Goal: Information Seeking & Learning: Compare options

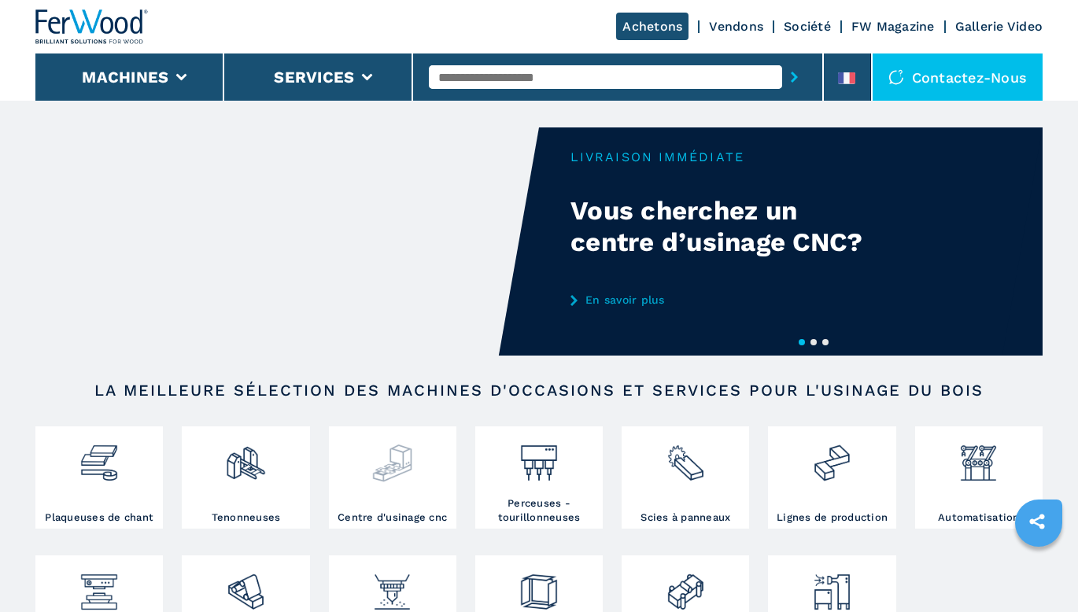
click at [408, 479] on img at bounding box center [392, 457] width 42 height 54
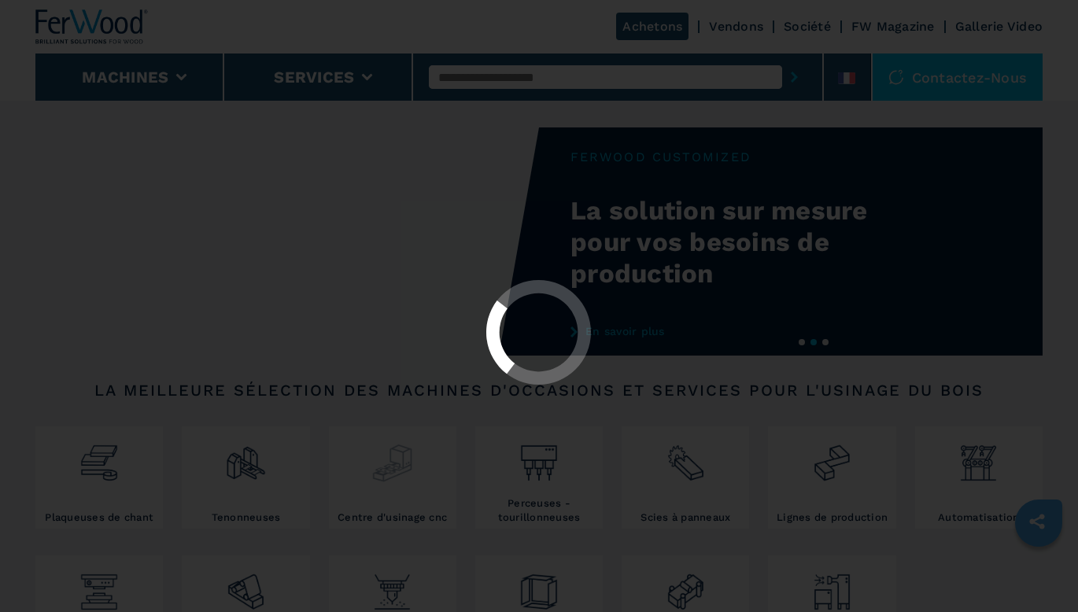
select select "**********"
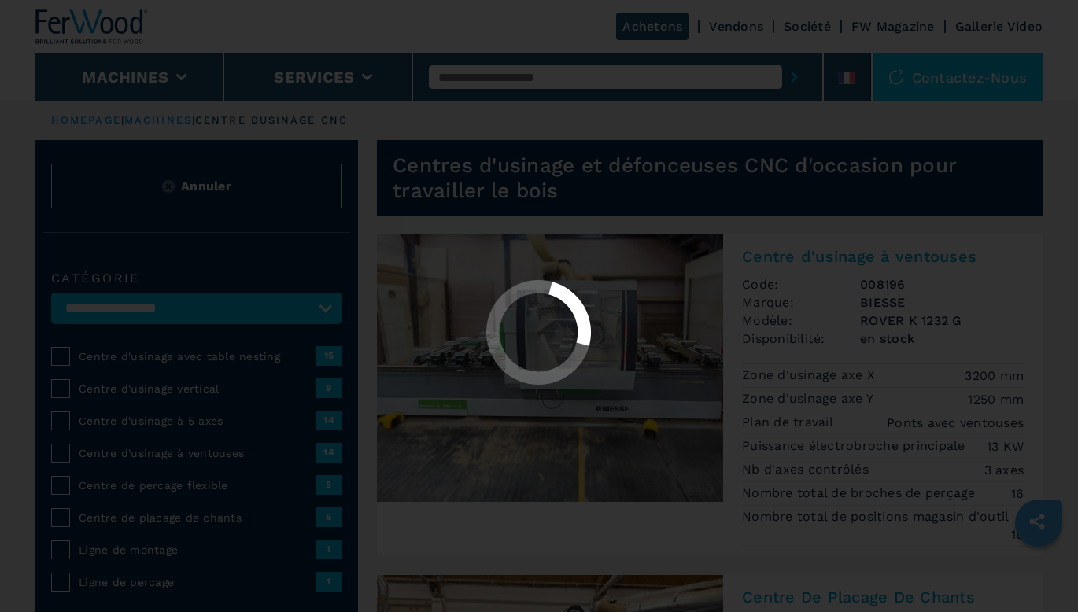
select select "**********"
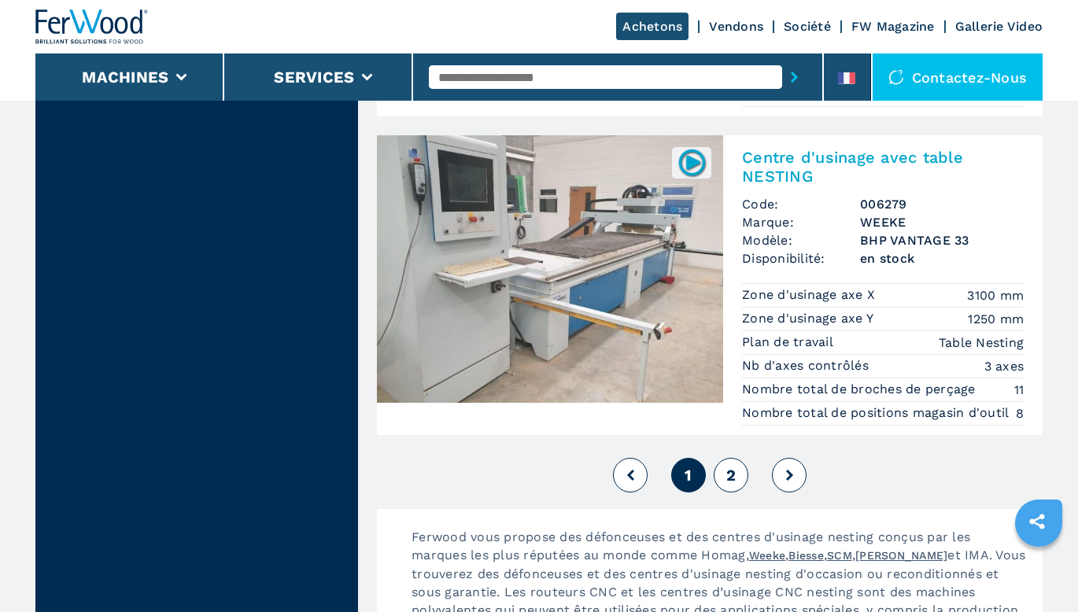
scroll to position [4250, 0]
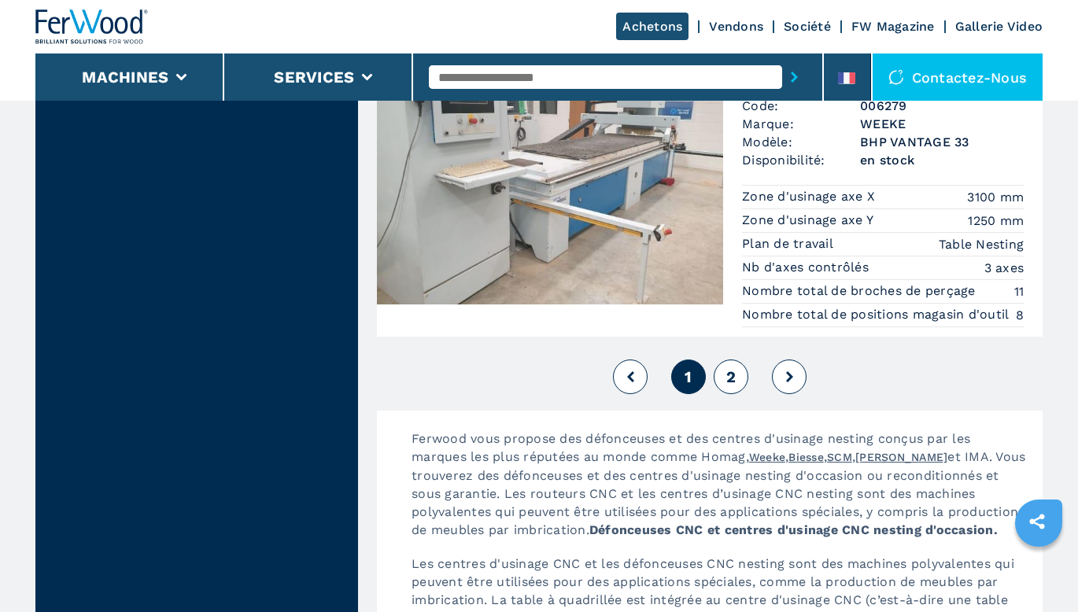
click at [730, 366] on button "2" at bounding box center [731, 377] width 35 height 35
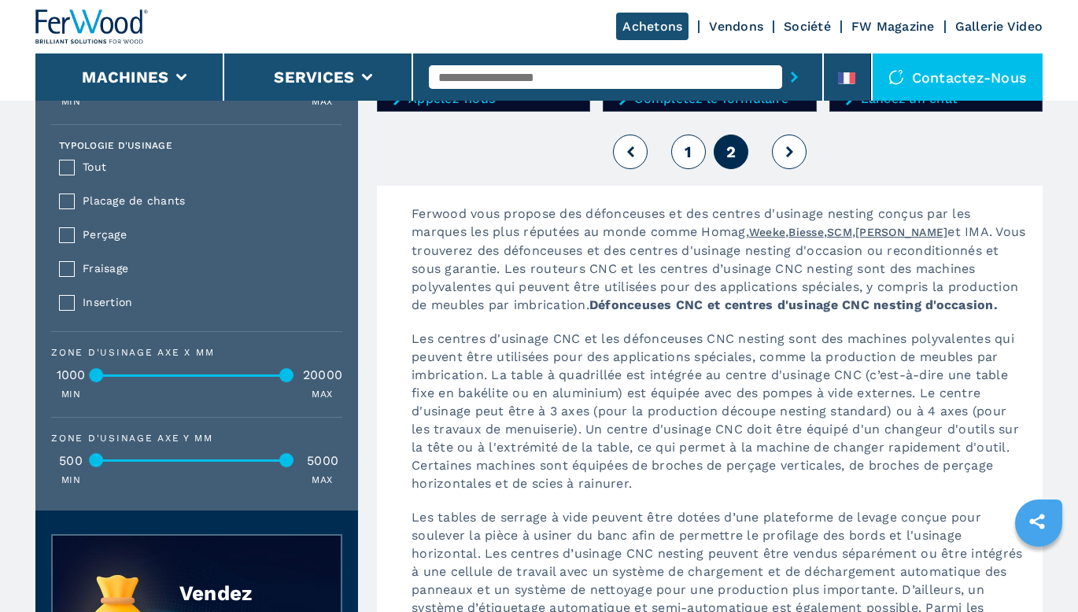
scroll to position [1259, 0]
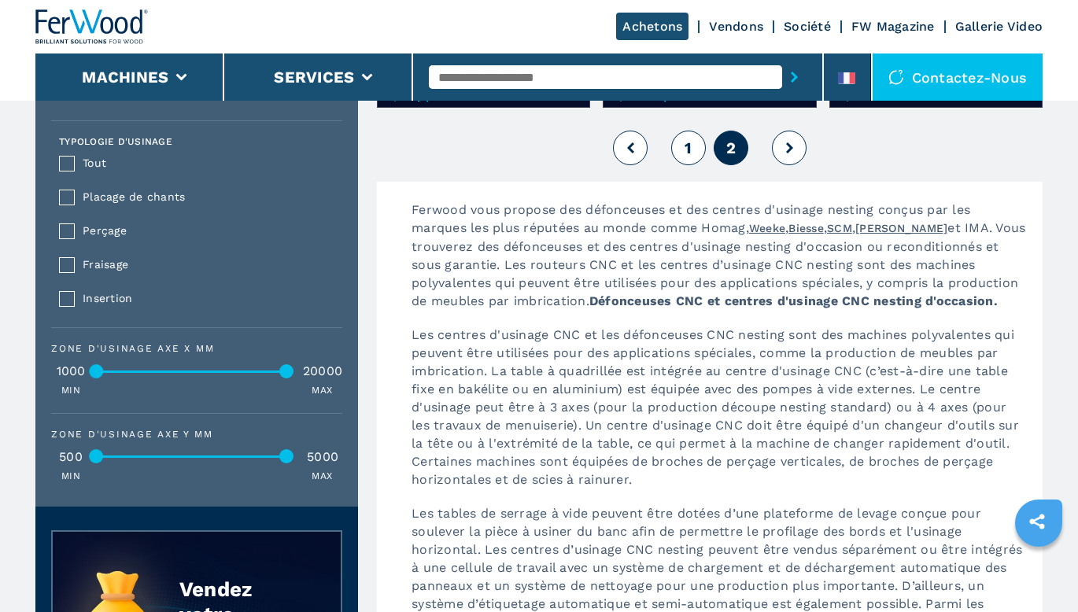
click at [682, 142] on button "1" at bounding box center [688, 148] width 35 height 35
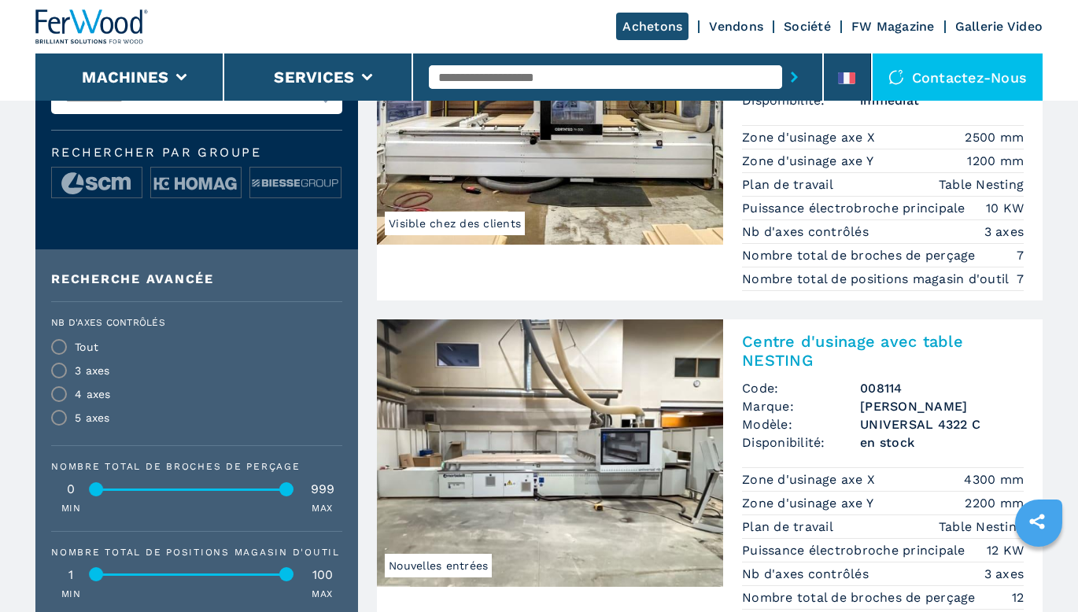
scroll to position [708, 0]
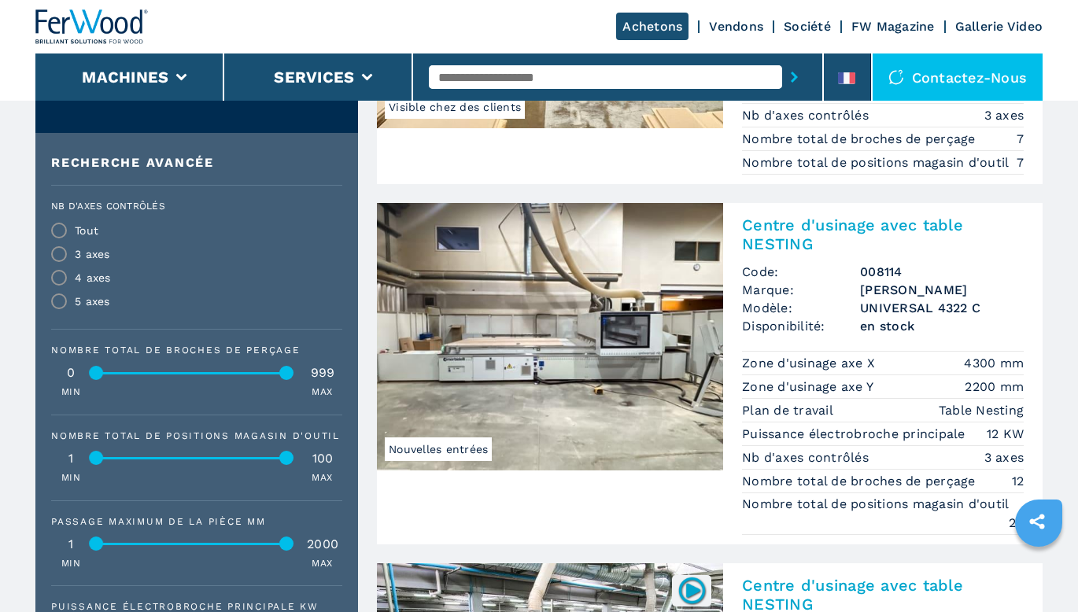
click at [612, 390] on img at bounding box center [550, 337] width 346 height 268
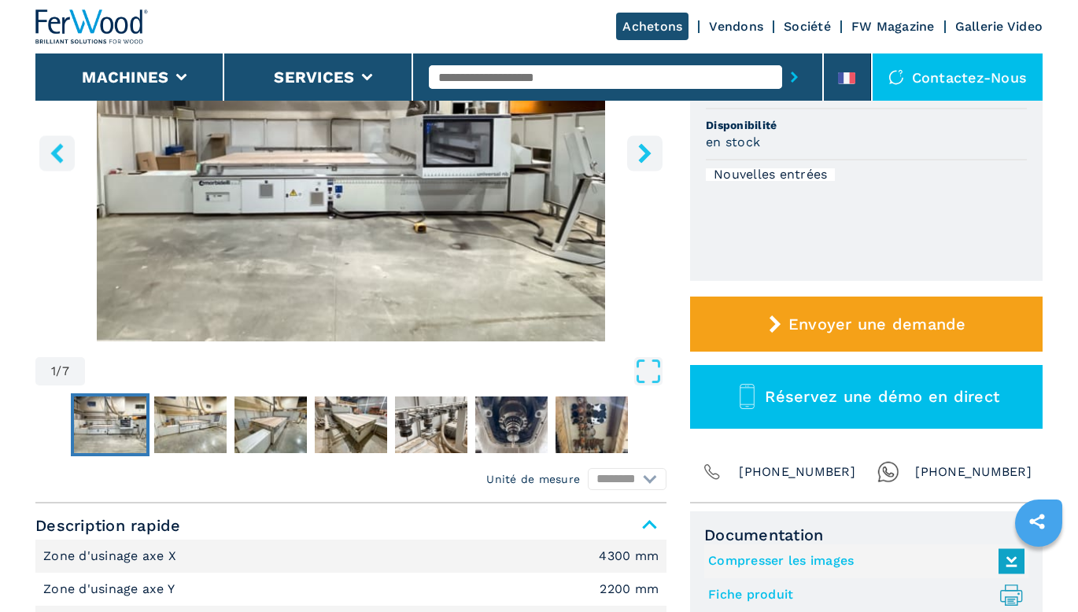
scroll to position [394, 0]
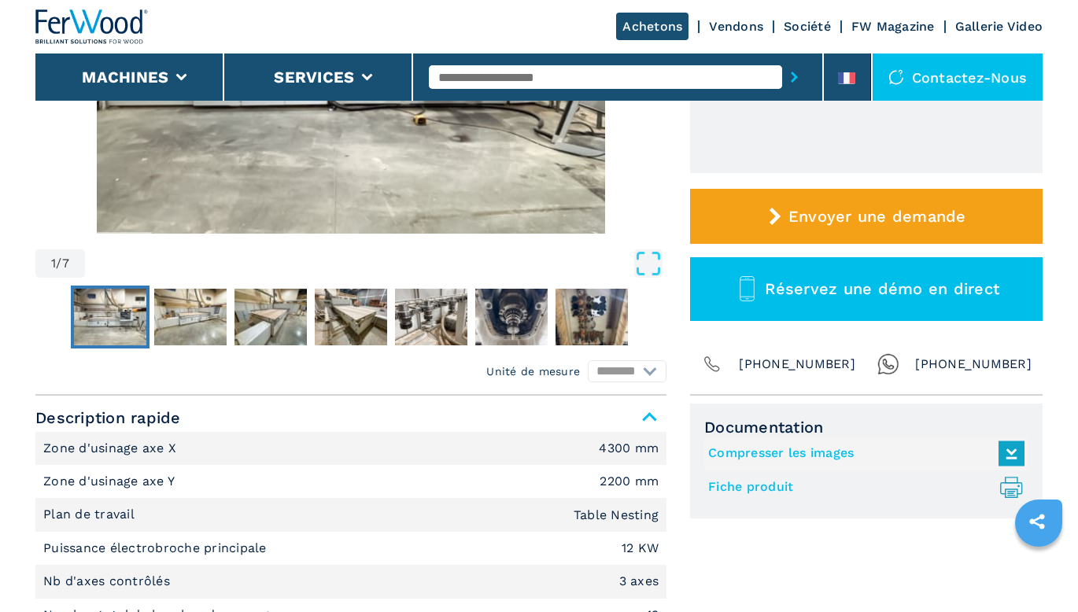
click at [743, 487] on link "Fiche produit .prefix__st0{stroke-linecap:round;stroke-linejoin:round}.prefix__…" at bounding box center [862, 488] width 309 height 26
click at [770, 455] on link "Compresser les images" at bounding box center [862, 454] width 309 height 26
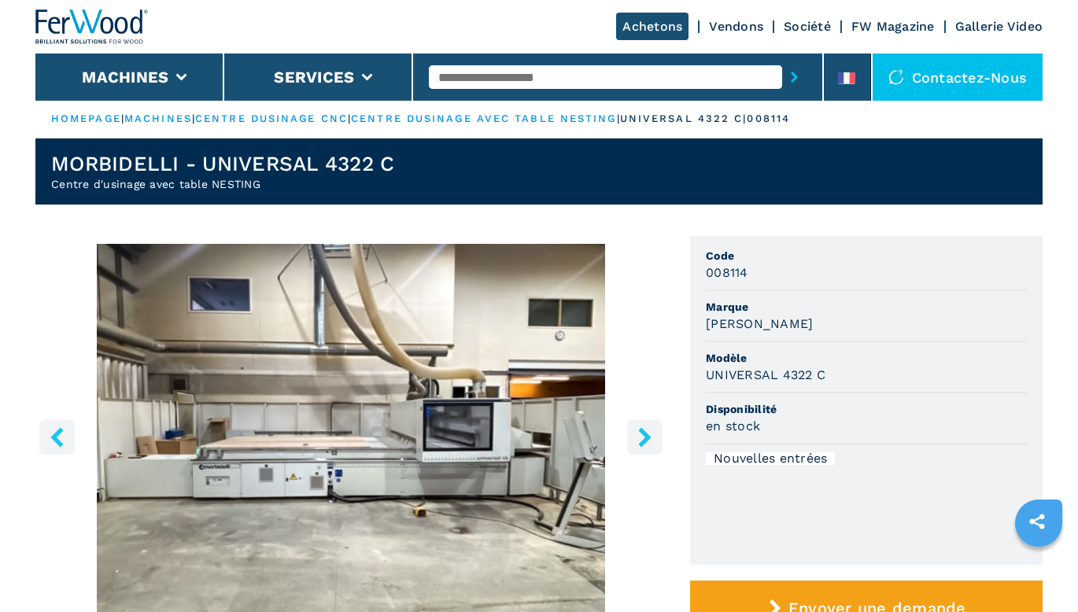
scroll to position [0, 0]
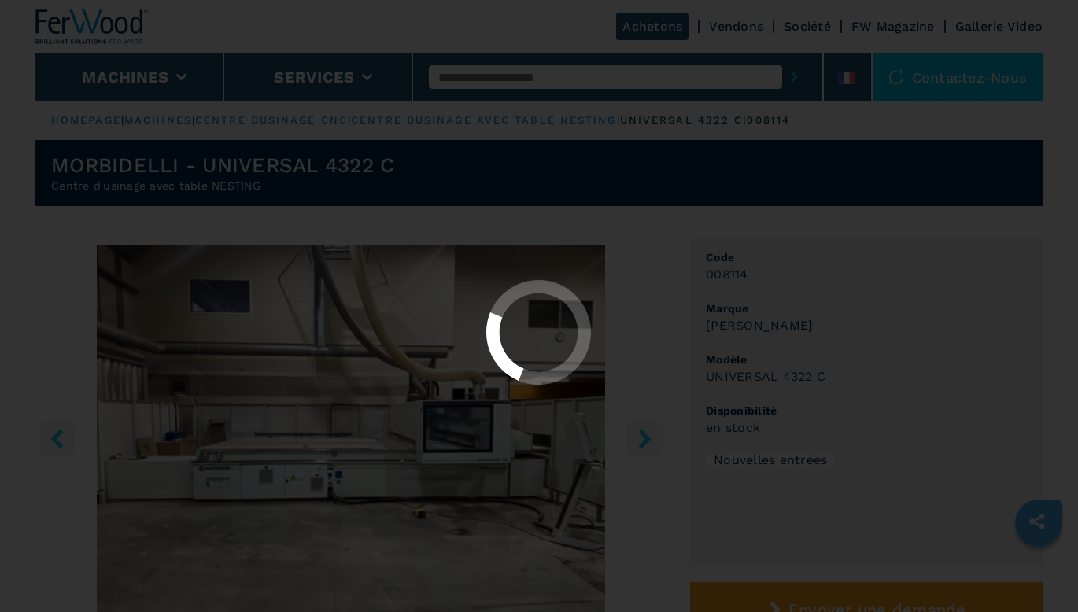
select select "**********"
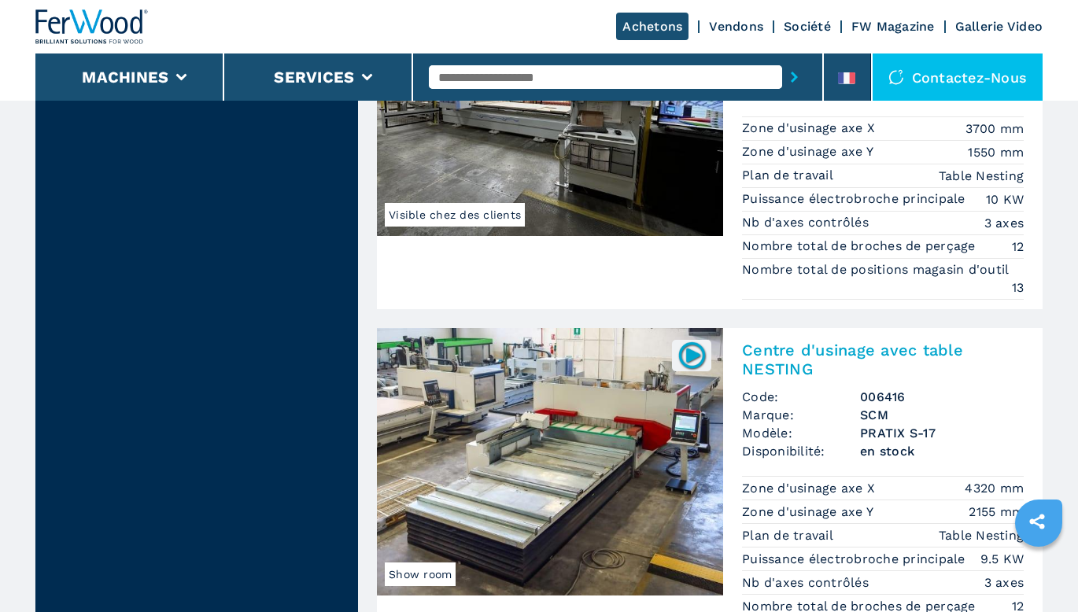
scroll to position [3699, 0]
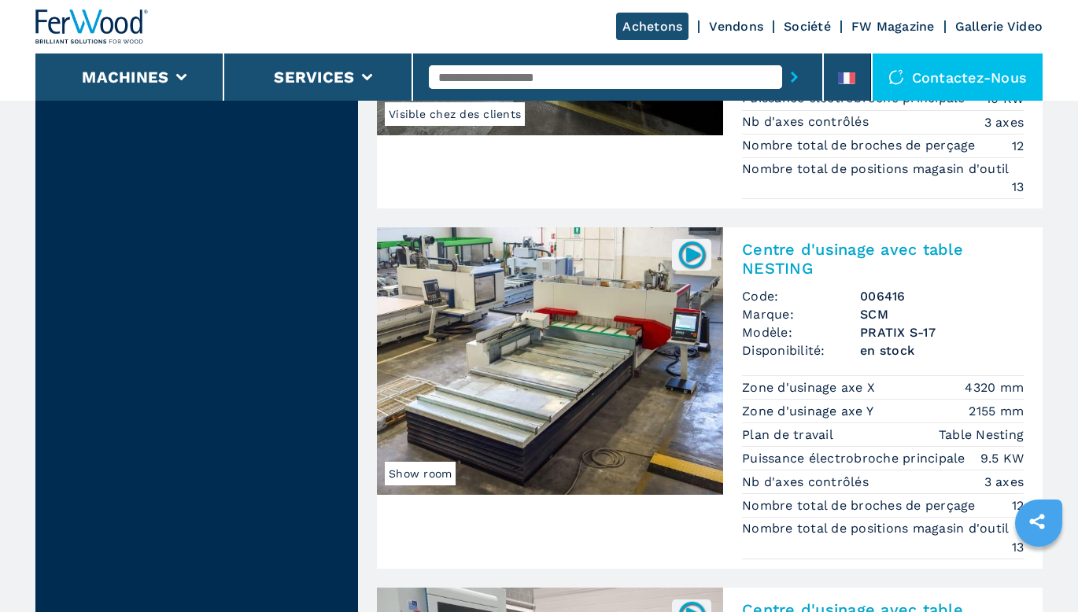
click at [589, 398] on img at bounding box center [550, 361] width 346 height 268
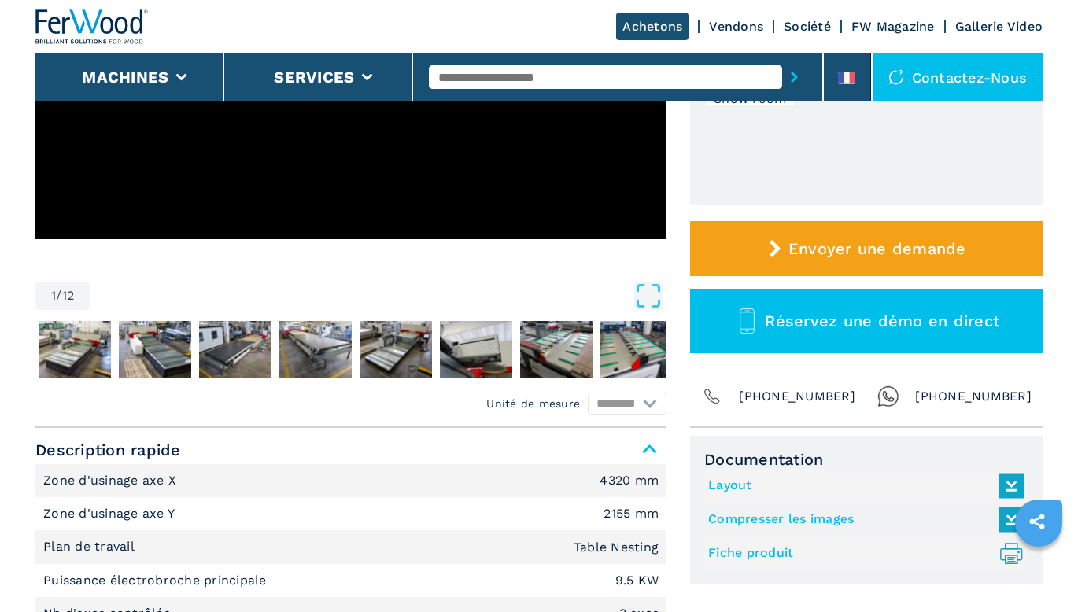
scroll to position [472, 0]
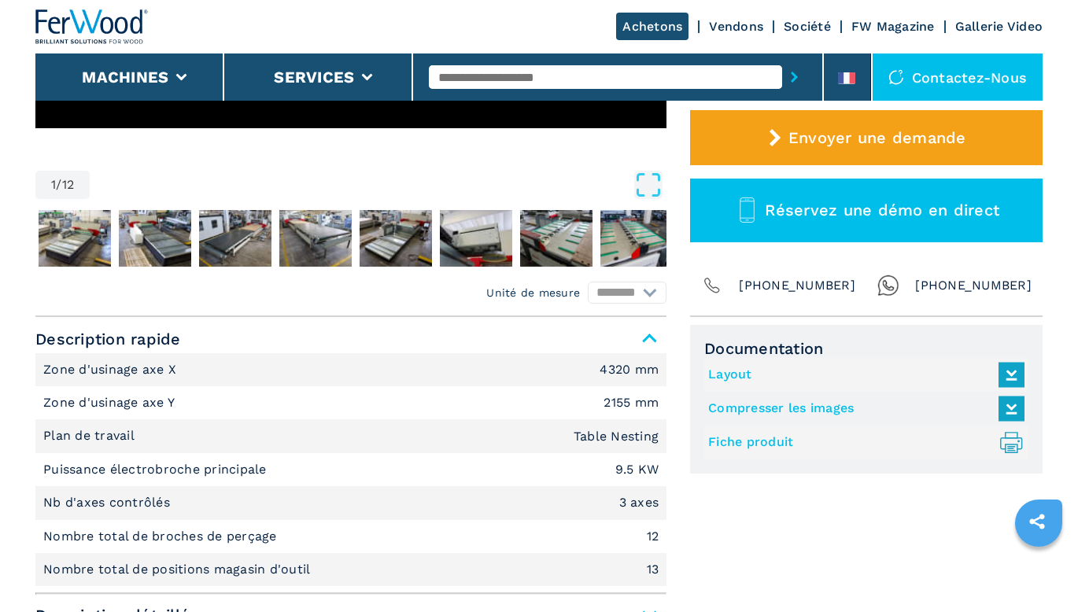
click at [768, 445] on link "Fiche produit .prefix__st0{stroke-linecap:round;stroke-linejoin:round}.prefix__…" at bounding box center [862, 443] width 309 height 26
click at [774, 411] on link "Compresser les images" at bounding box center [862, 409] width 309 height 26
click at [742, 379] on link "Layout" at bounding box center [862, 375] width 309 height 26
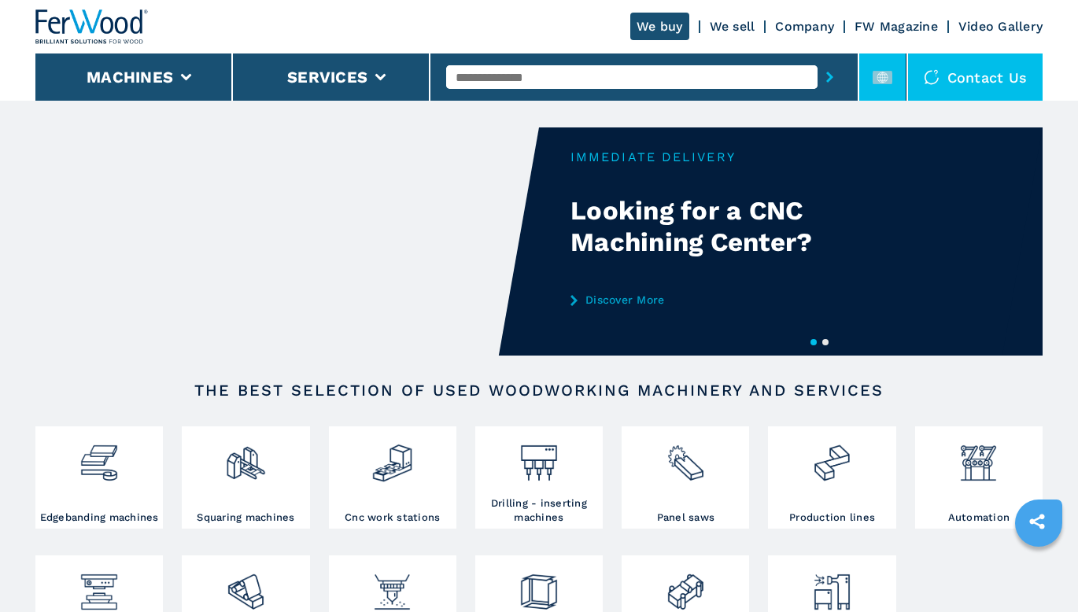
click at [879, 73] on rect at bounding box center [883, 77] width 20 height 13
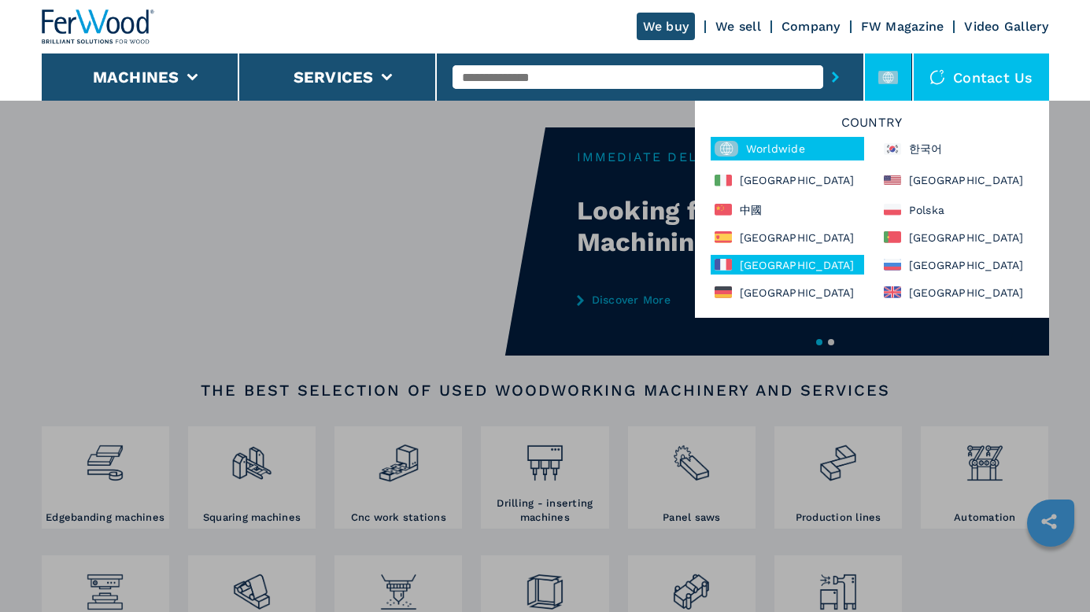
click at [781, 259] on div "[GEOGRAPHIC_DATA]" at bounding box center [787, 265] width 153 height 20
click at [771, 270] on div "[GEOGRAPHIC_DATA]" at bounding box center [787, 265] width 153 height 20
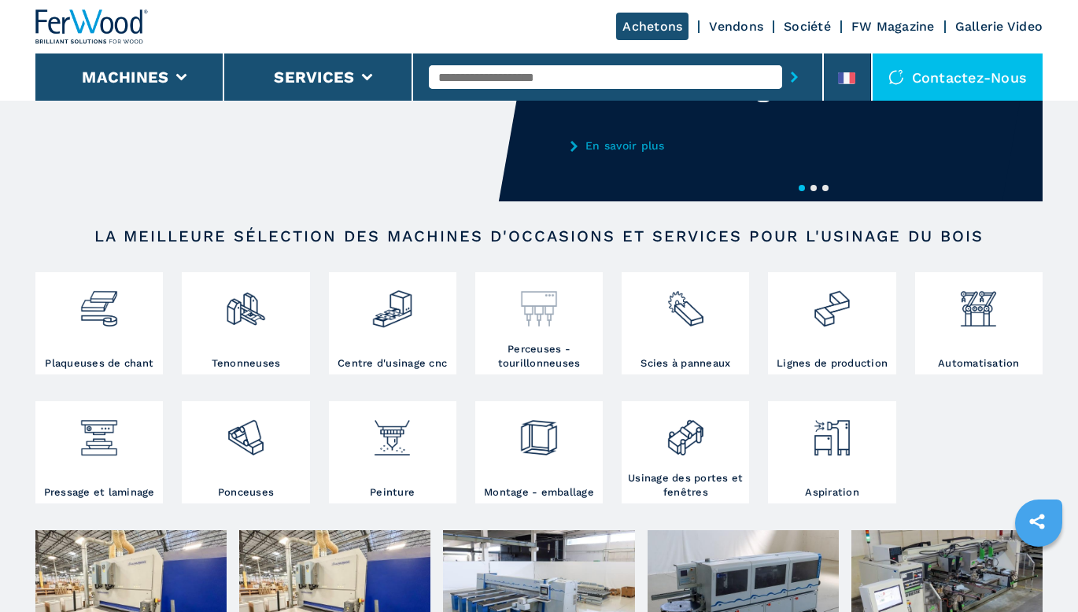
scroll to position [157, 0]
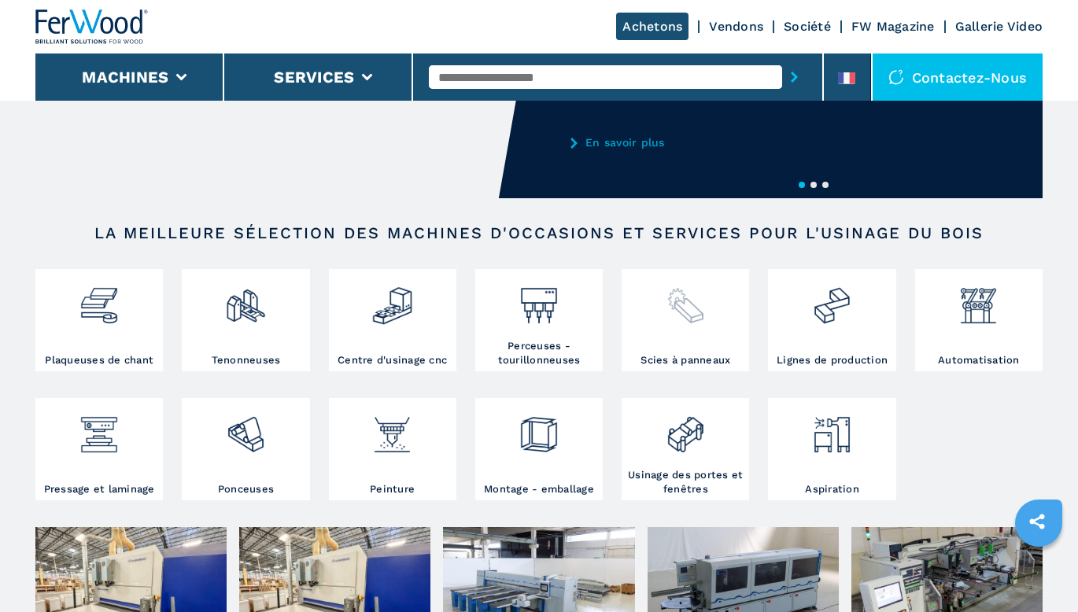
click at [689, 304] on img at bounding box center [686, 300] width 42 height 54
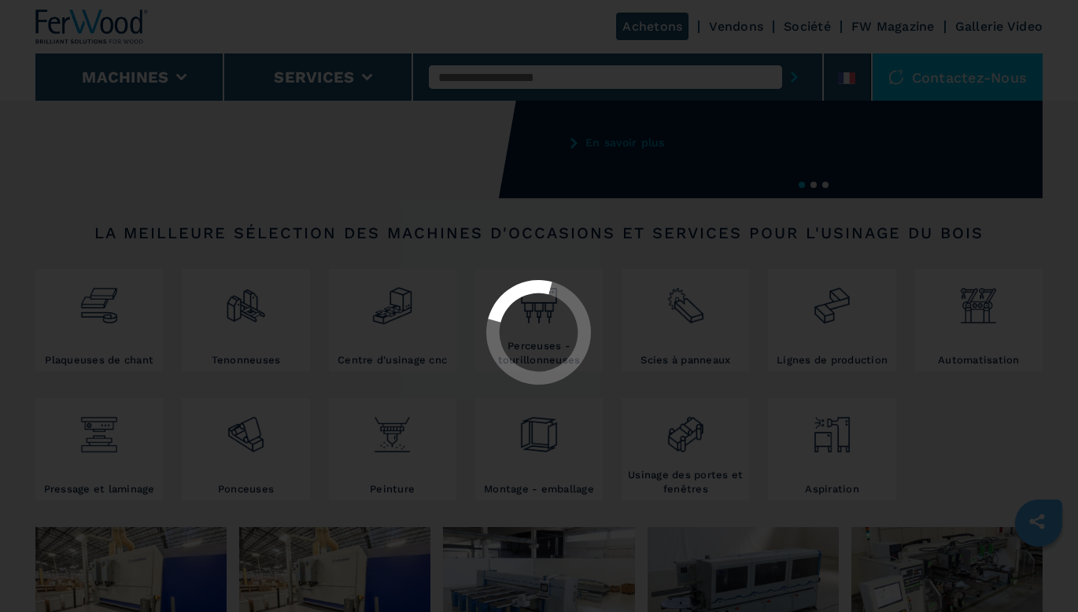
select select "**********"
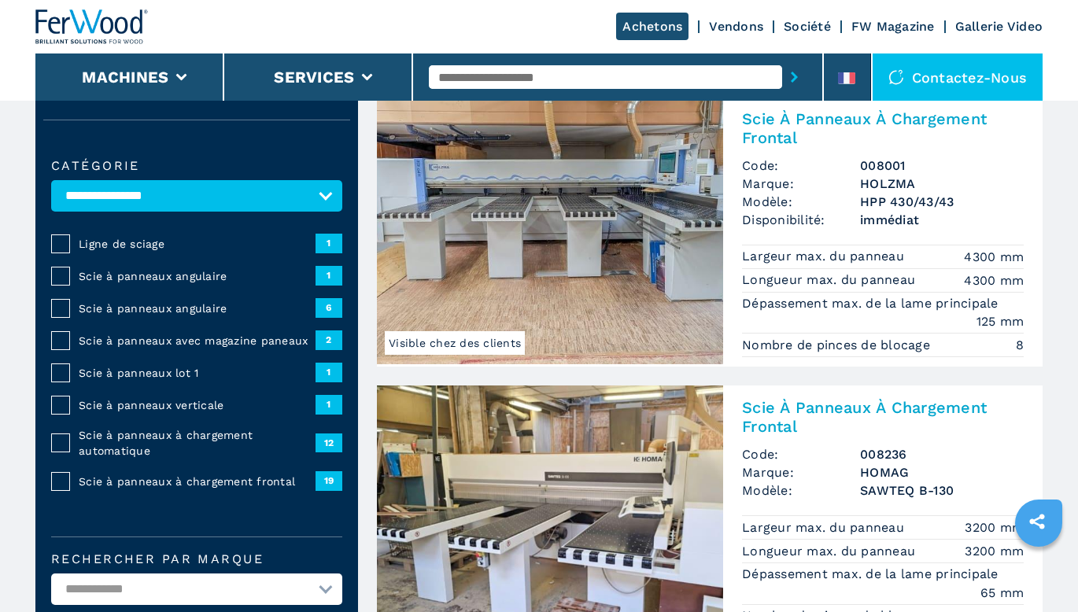
scroll to position [157, 0]
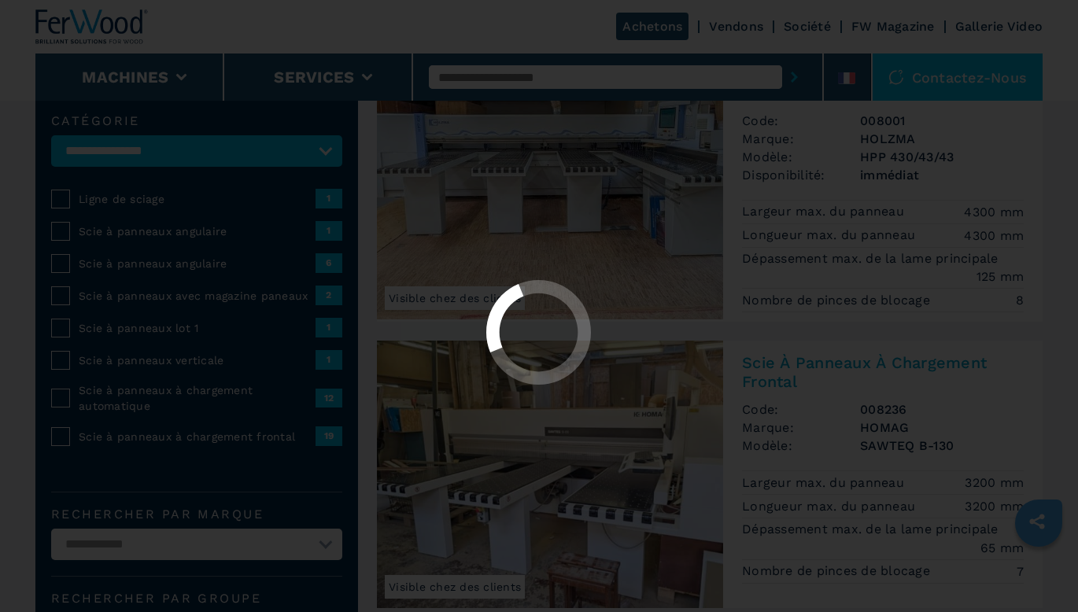
select select "**********"
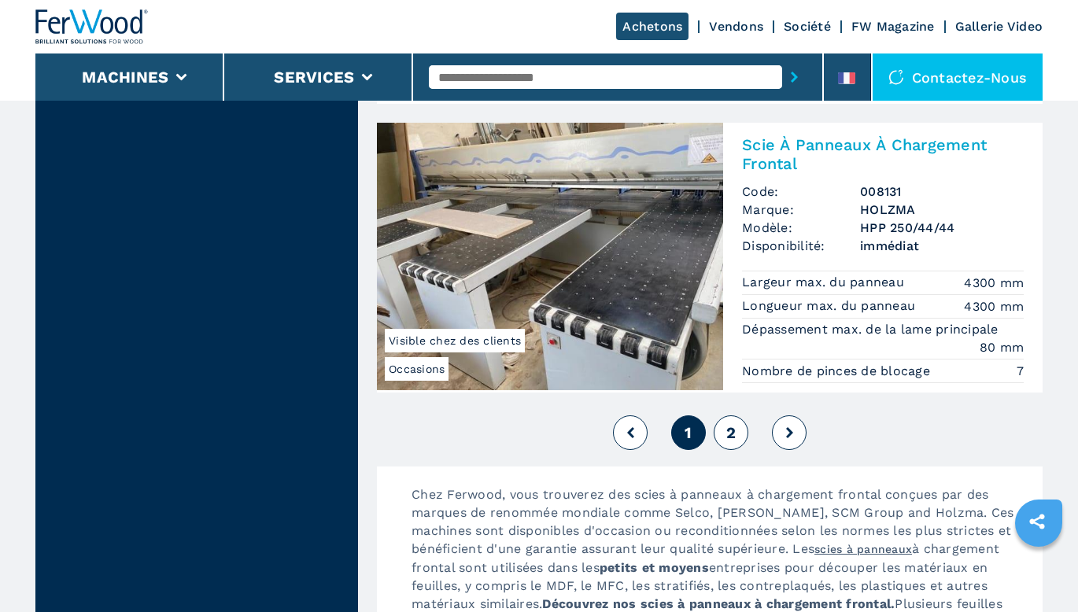
scroll to position [3542, 0]
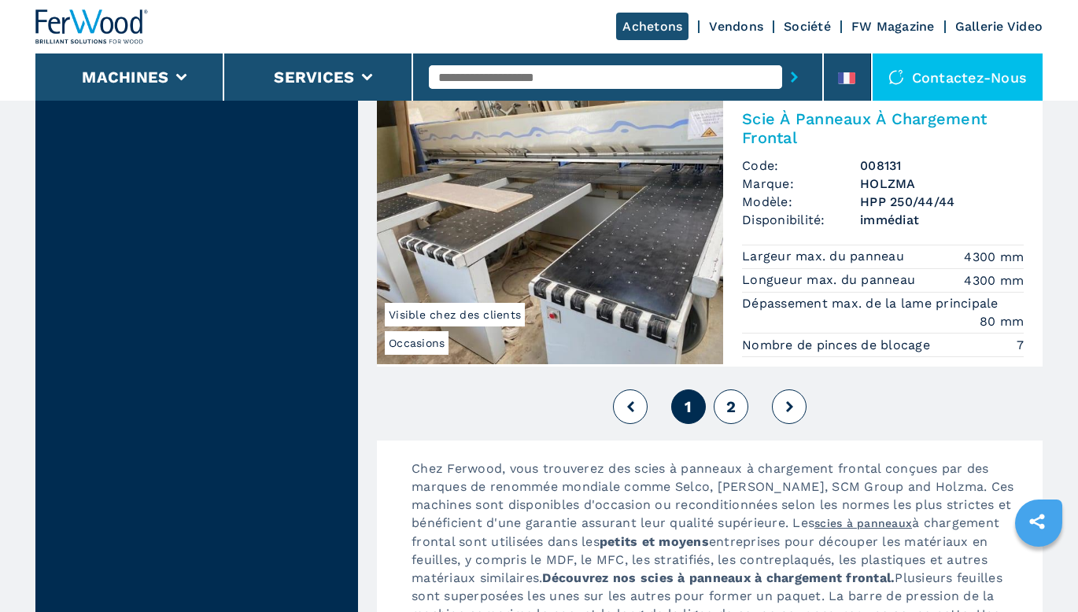
click at [730, 411] on span "2" at bounding box center [730, 406] width 9 height 19
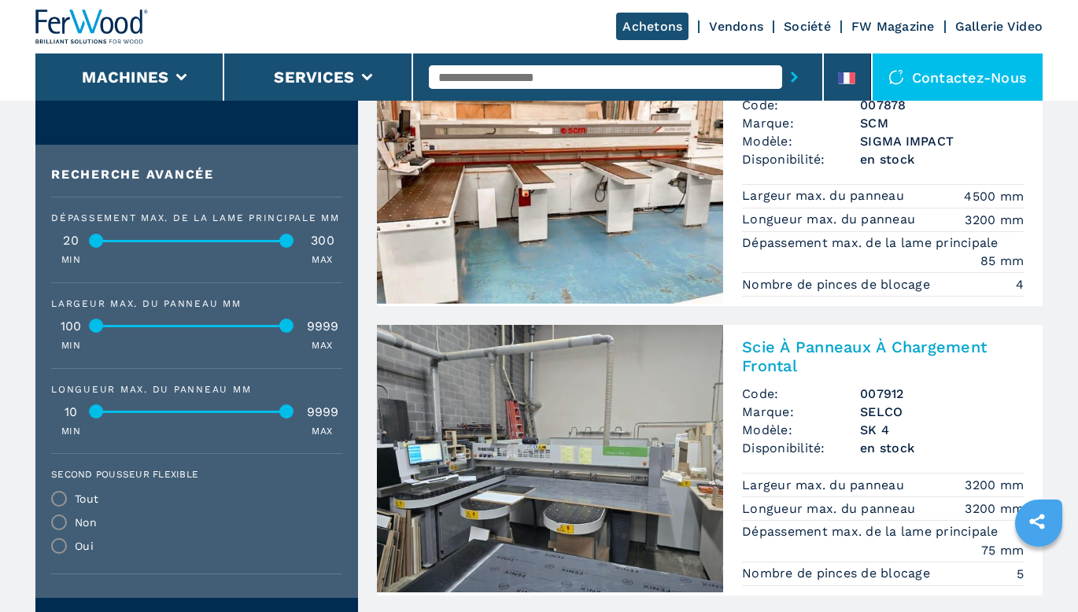
scroll to position [630, 0]
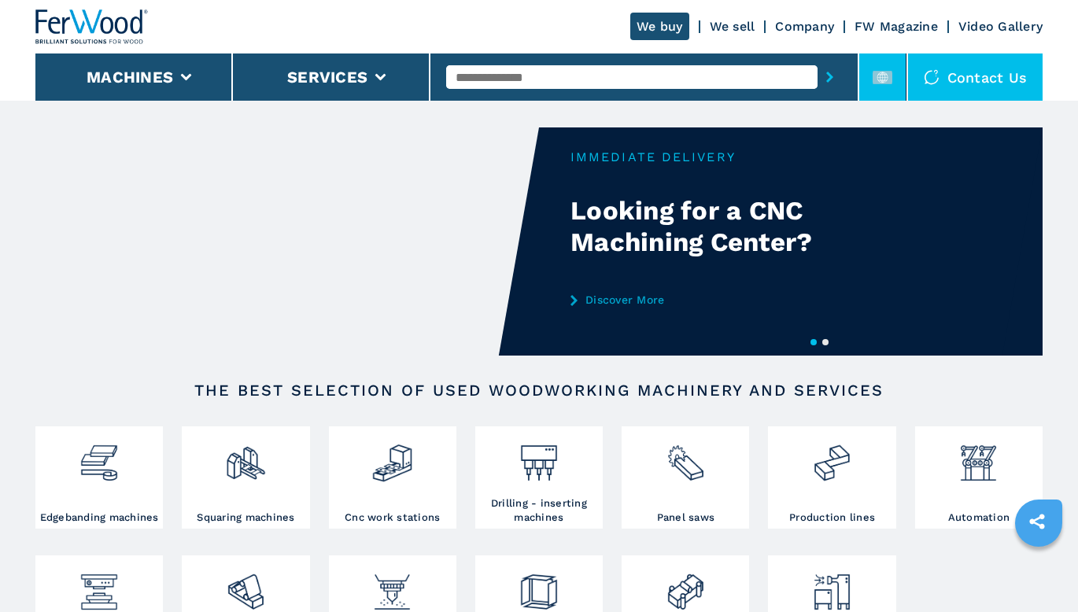
click at [887, 88] on li at bounding box center [882, 77] width 47 height 47
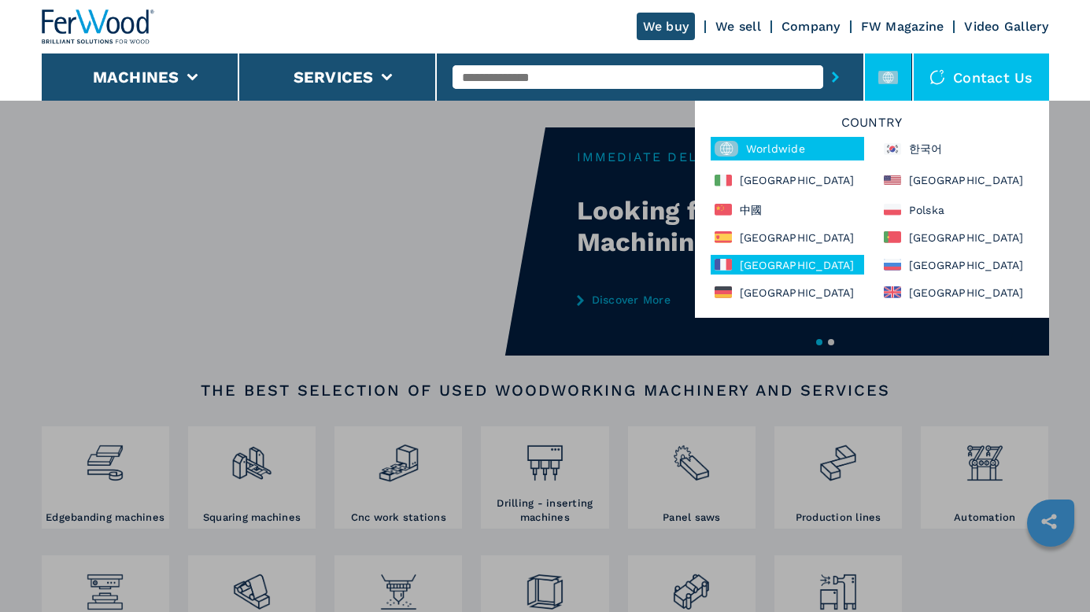
click at [754, 262] on div "[GEOGRAPHIC_DATA]" at bounding box center [787, 265] width 153 height 20
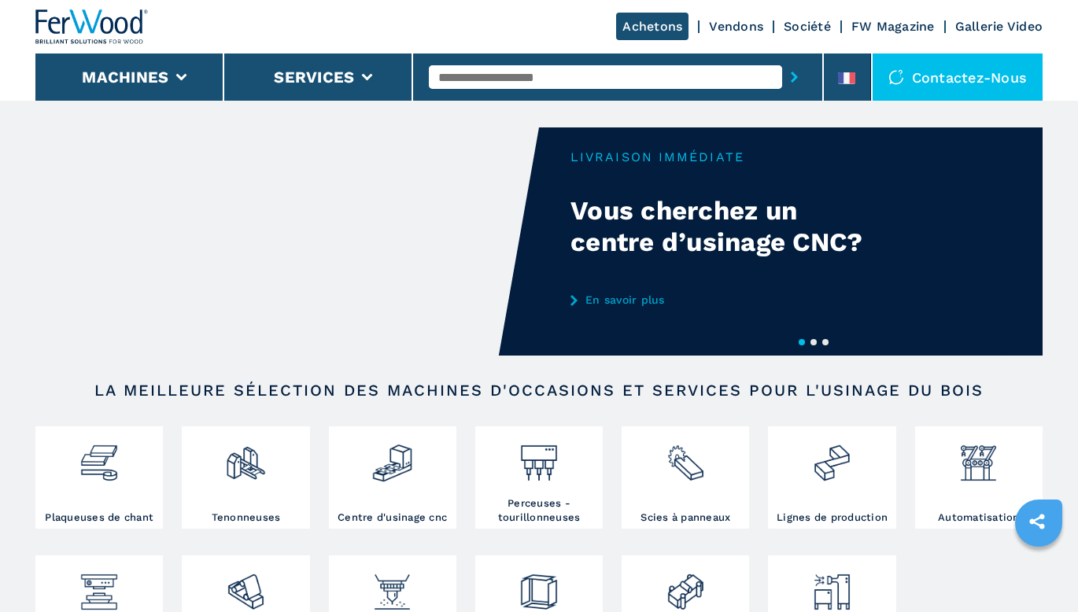
click at [584, 77] on input "text" at bounding box center [605, 77] width 353 height 24
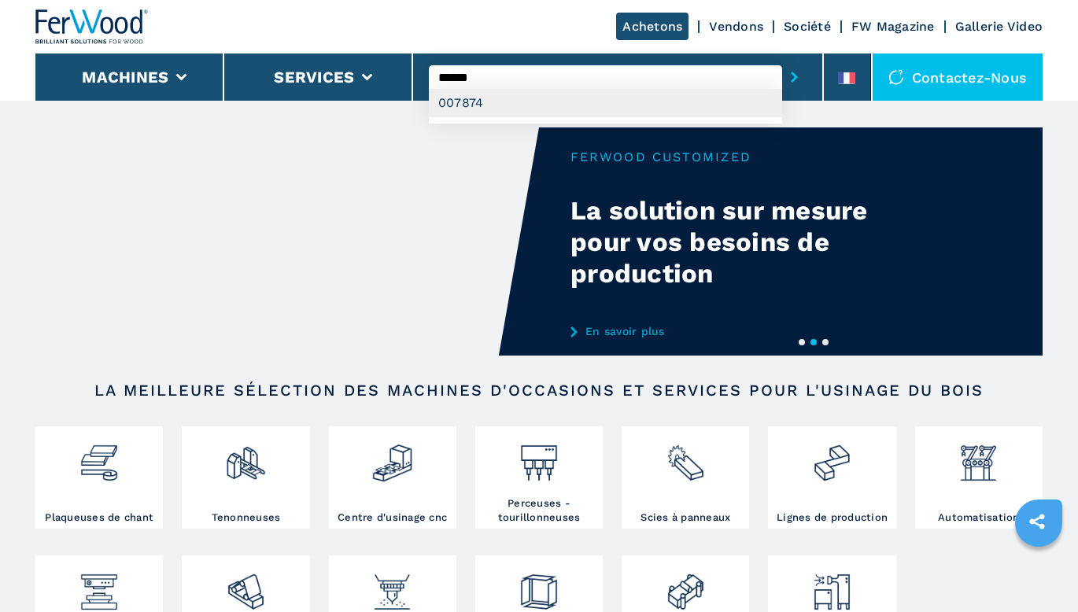
type input "******"
click at [600, 99] on div "007874" at bounding box center [605, 103] width 353 height 28
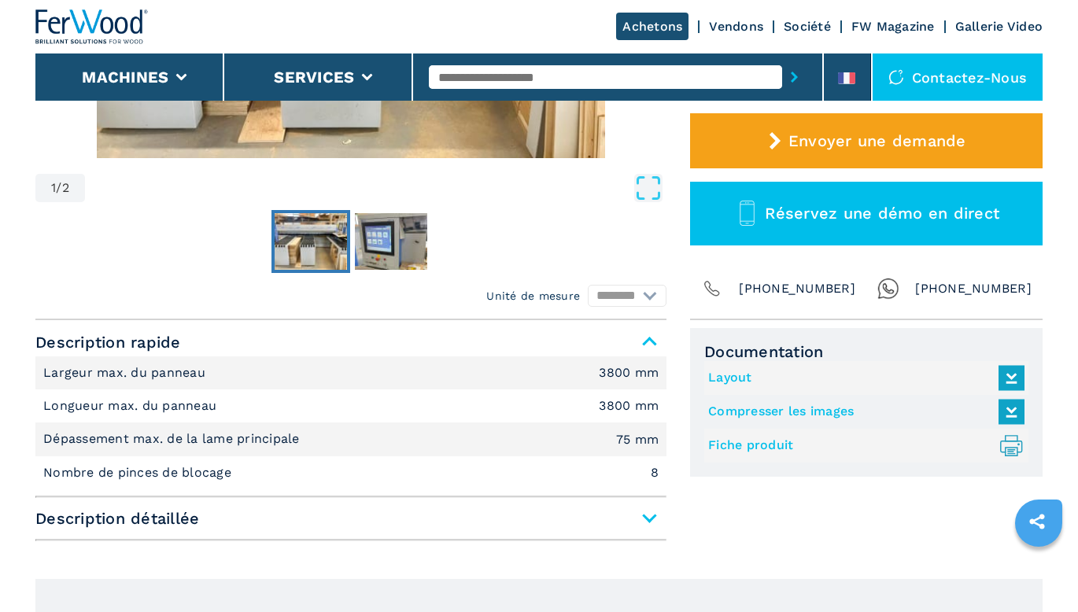
scroll to position [472, 0]
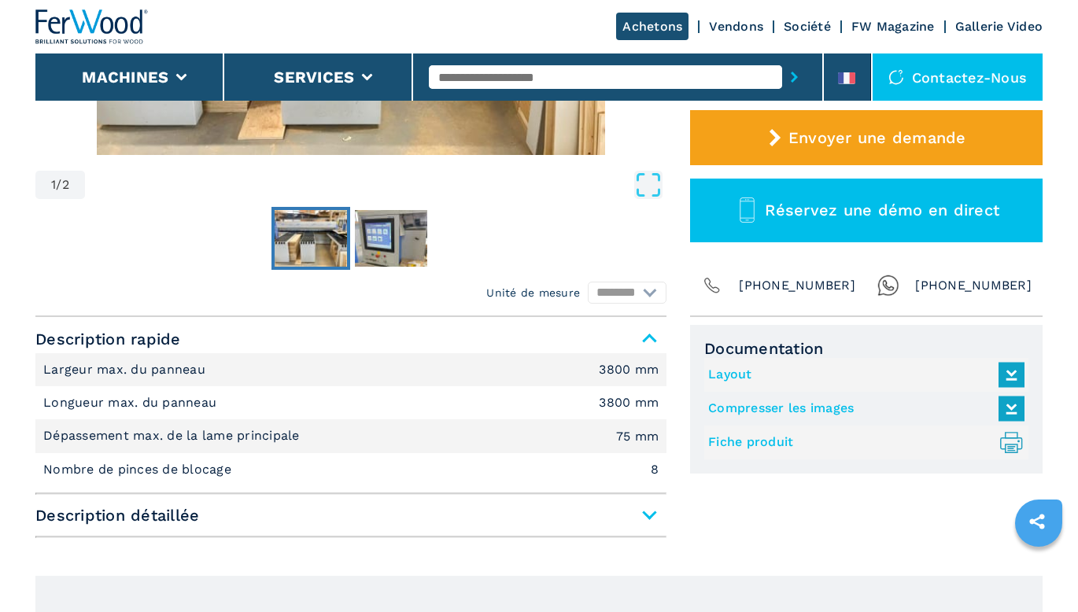
click at [765, 435] on link "Fiche produit .prefix__st0{stroke-linecap:round;stroke-linejoin:round}.prefix__…" at bounding box center [862, 443] width 309 height 26
click at [790, 412] on link "Compresser les images" at bounding box center [862, 409] width 309 height 26
click at [595, 86] on input "text" at bounding box center [605, 77] width 353 height 24
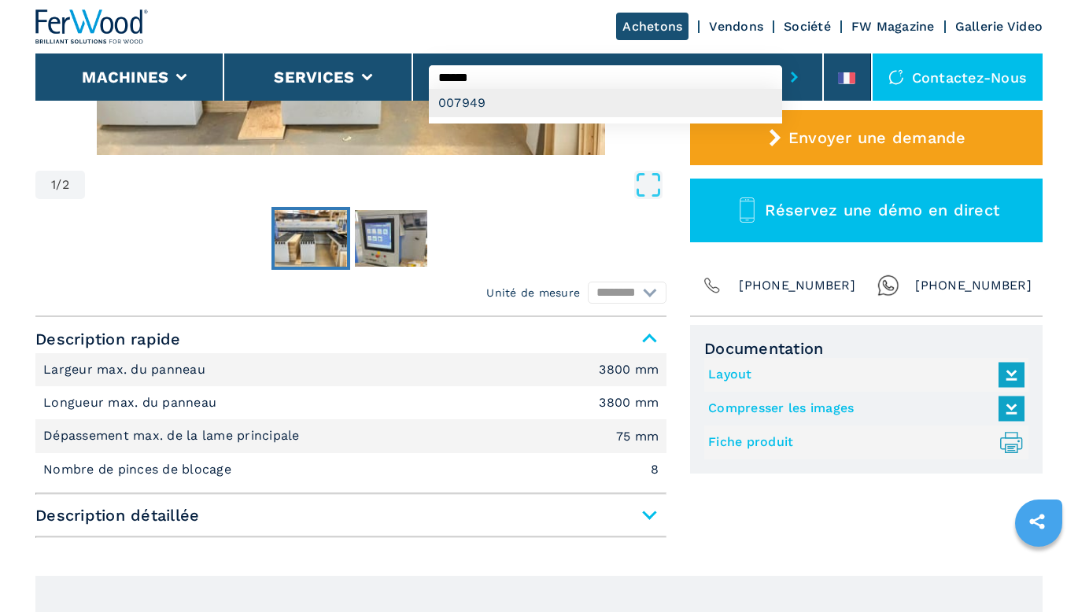
click at [579, 104] on div "007949" at bounding box center [605, 103] width 353 height 28
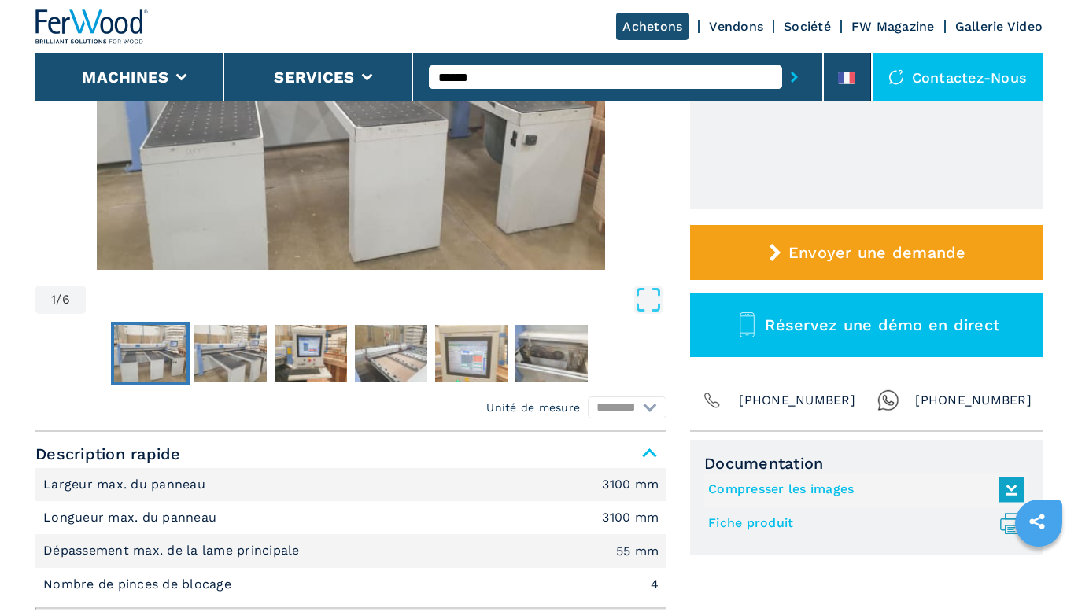
scroll to position [394, 0]
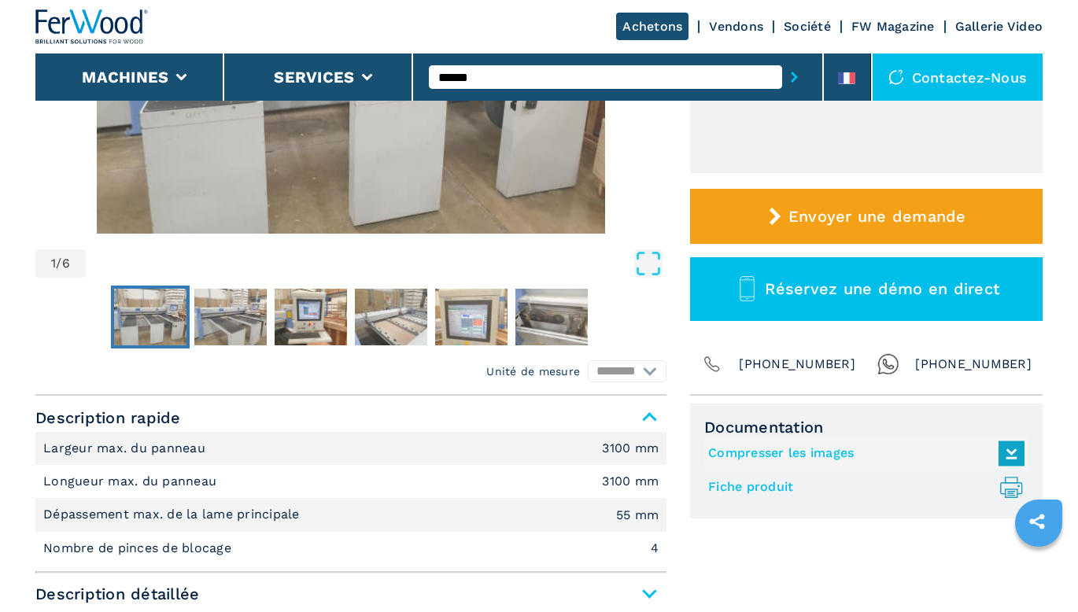
click at [751, 478] on link "Fiche produit .prefix__st0{stroke-linecap:round;stroke-linejoin:round}.prefix__…" at bounding box center [862, 488] width 309 height 26
click at [778, 454] on link "Compresser les images" at bounding box center [862, 454] width 309 height 26
click at [527, 72] on input "******" at bounding box center [605, 77] width 353 height 24
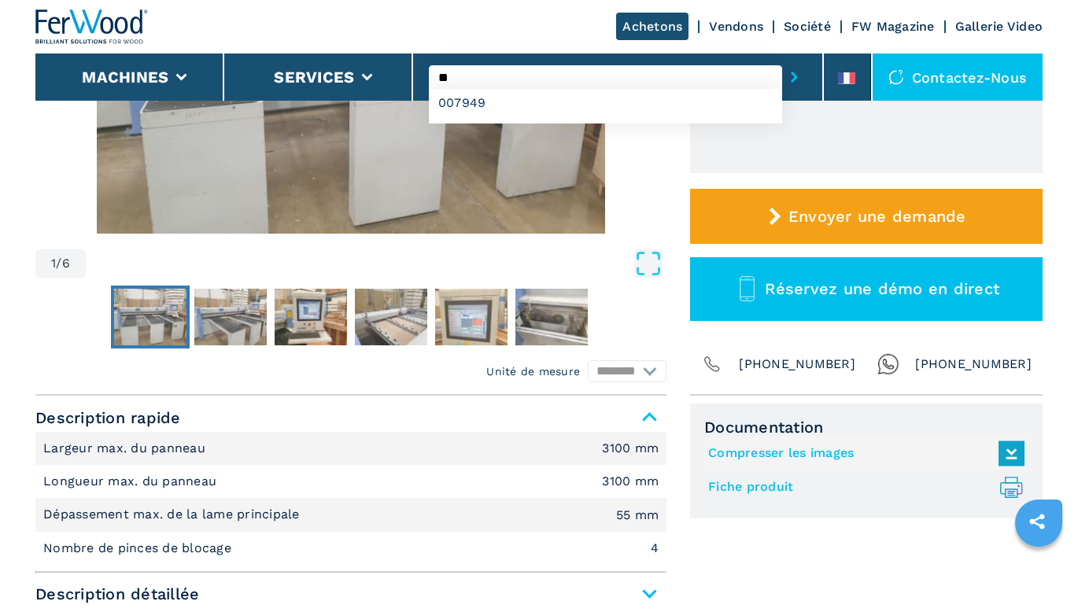
type input "*"
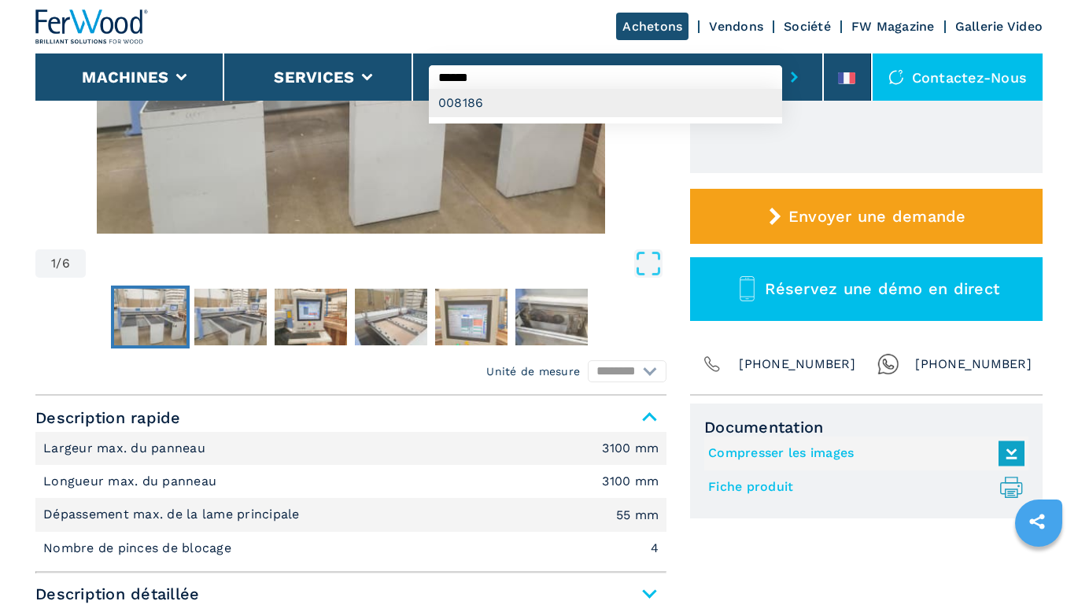
type input "******"
click at [541, 98] on div "008186" at bounding box center [605, 103] width 353 height 28
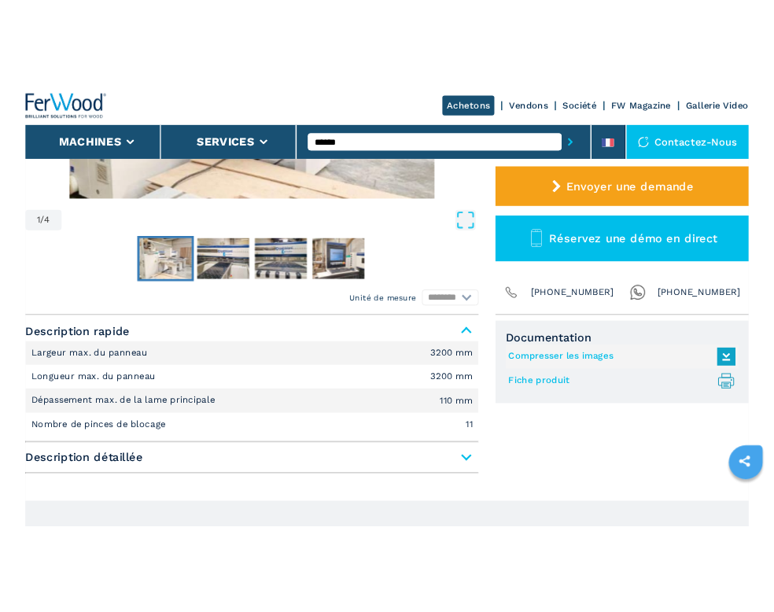
scroll to position [472, 0]
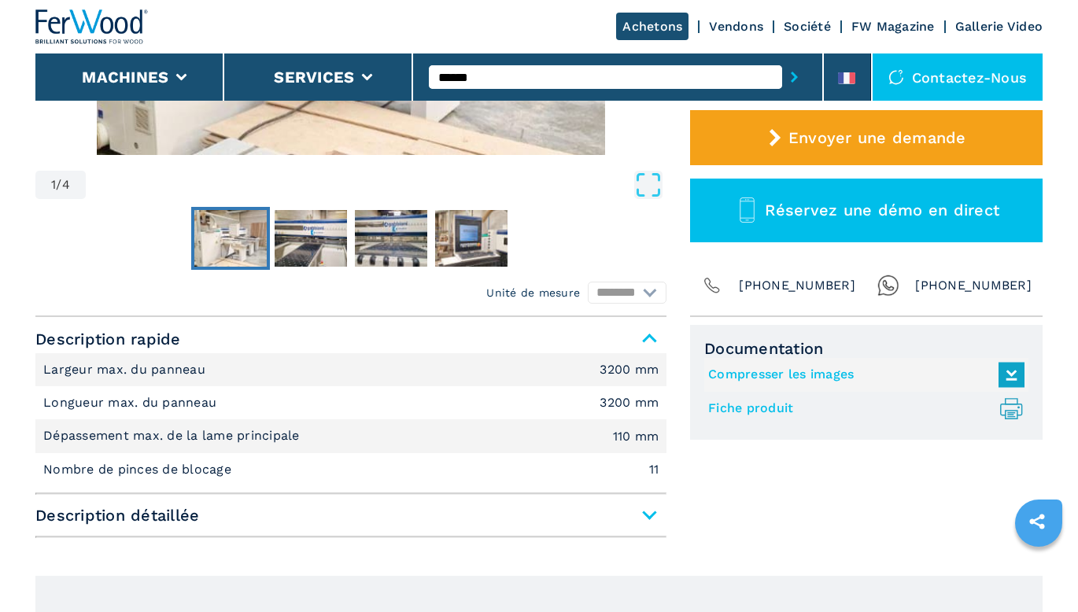
click at [758, 413] on link "Fiche produit .prefix__st0{stroke-linecap:round;stroke-linejoin:round}.prefix__…" at bounding box center [862, 409] width 309 height 26
click at [813, 370] on link "Compresser les images" at bounding box center [862, 375] width 309 height 26
